Goal: Task Accomplishment & Management: Use online tool/utility

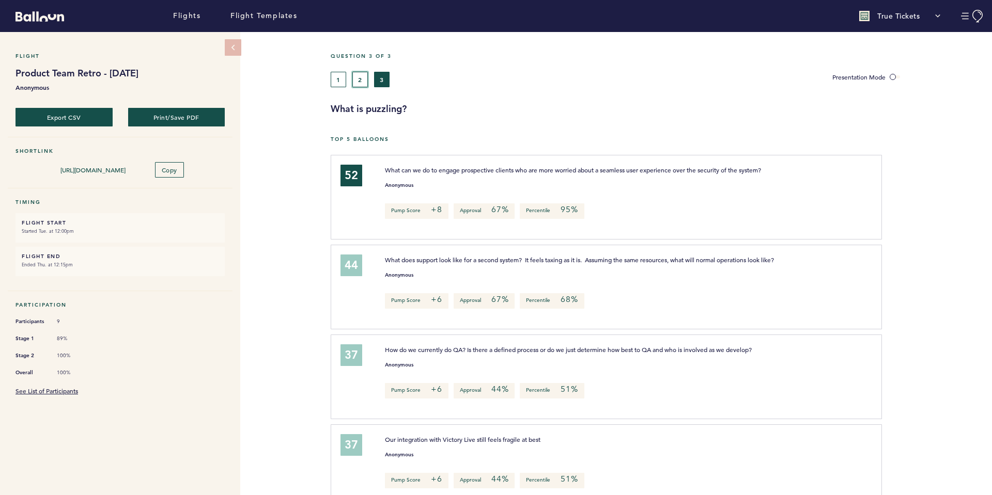
click at [357, 80] on button "2" at bounding box center [359, 79] width 15 height 15
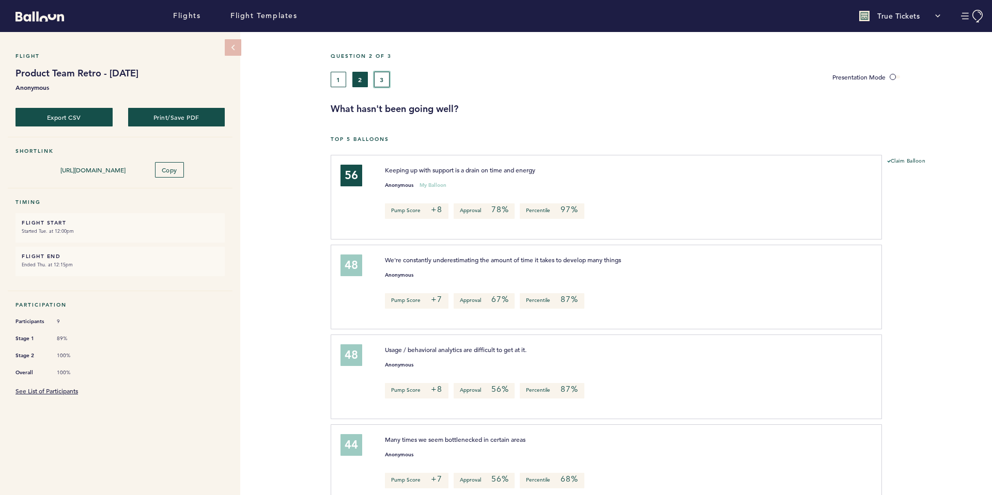
click at [381, 74] on button "3" at bounding box center [381, 79] width 15 height 15
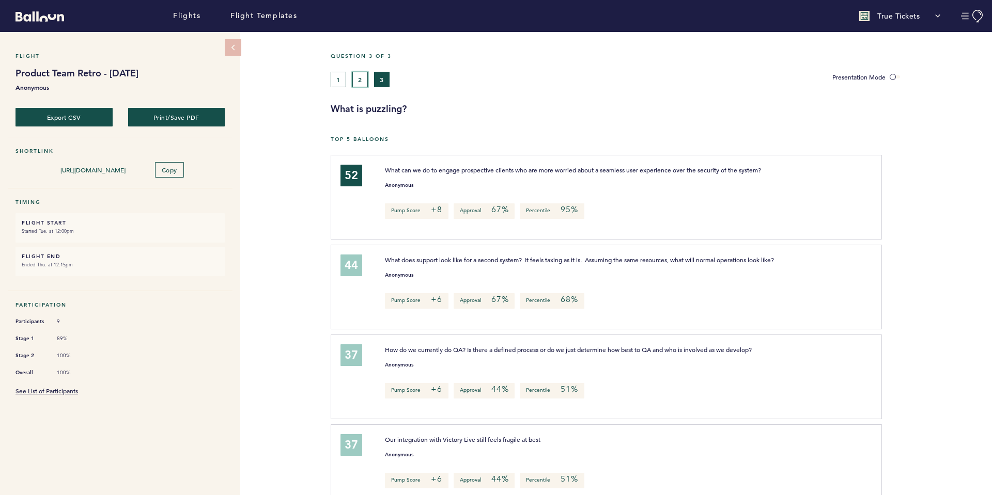
click at [358, 81] on button "2" at bounding box center [359, 79] width 15 height 15
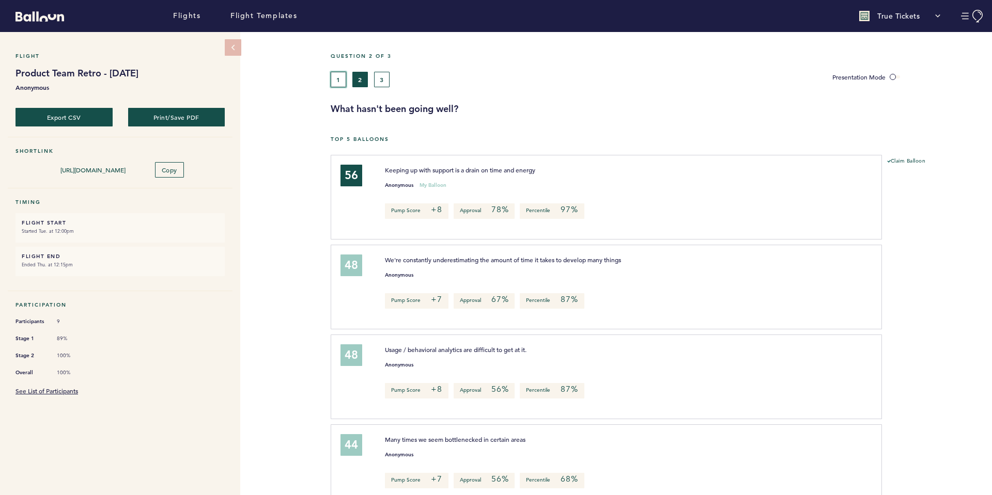
click at [338, 79] on button "1" at bounding box center [338, 79] width 15 height 15
click at [360, 84] on button "2" at bounding box center [359, 79] width 15 height 15
